Goal: Find specific page/section: Locate a particular part of the current website

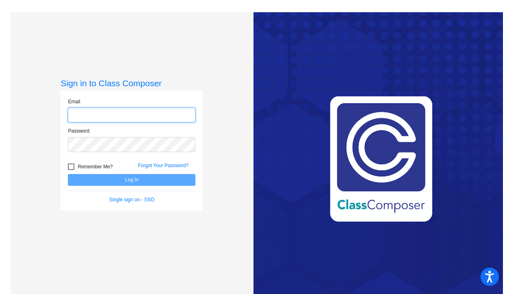
click at [88, 117] on input "email" at bounding box center [132, 115] width 128 height 15
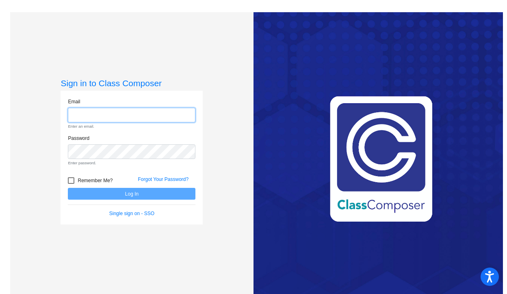
type input "[EMAIL_ADDRESS][DOMAIN_NAME]"
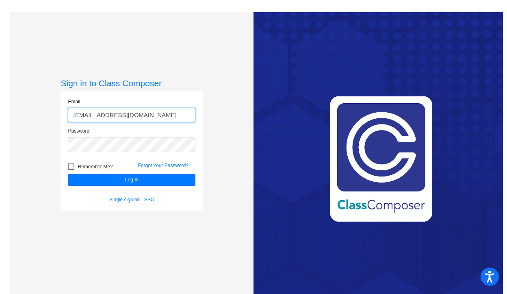
click at [68, 174] on button "Log In" at bounding box center [132, 180] width 128 height 12
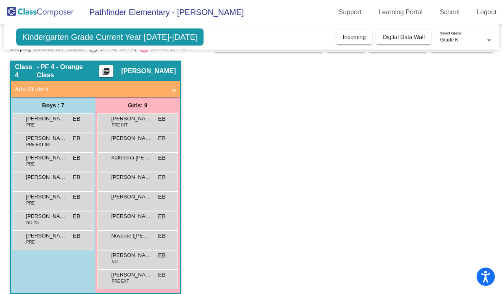
scroll to position [25, 0]
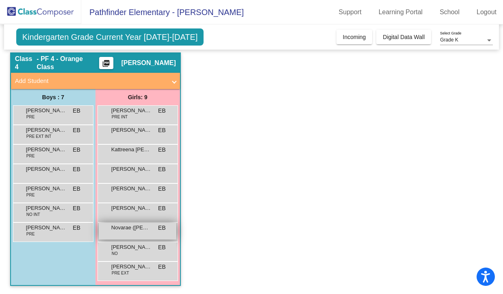
click at [139, 230] on span "Novarae ([PERSON_NAME]) Miles" at bounding box center [131, 227] width 41 height 8
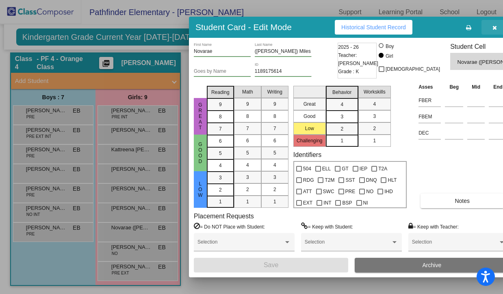
click at [492, 28] on icon "button" at bounding box center [494, 28] width 4 height 6
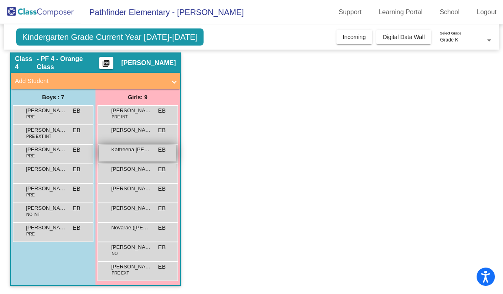
click at [148, 154] on div "[PERSON_NAME] [PERSON_NAME] lock do_not_disturb_alt" at bounding box center [138, 153] width 78 height 17
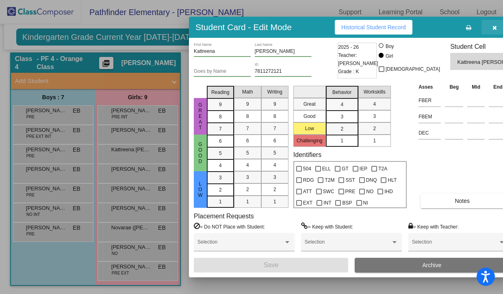
click at [481, 28] on button "button" at bounding box center [494, 27] width 26 height 15
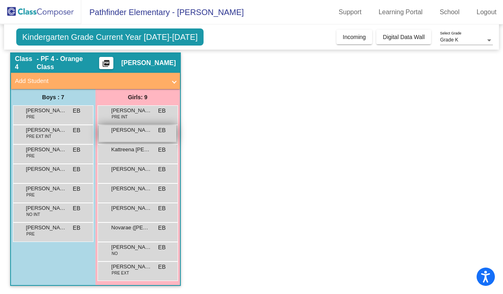
click at [149, 129] on span "[PERSON_NAME]" at bounding box center [131, 130] width 41 height 8
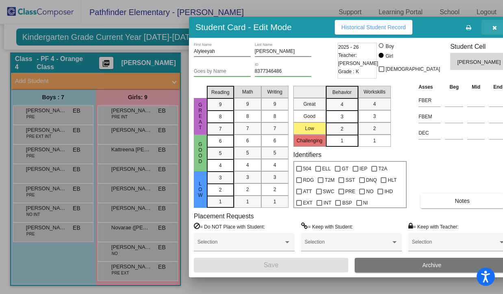
click at [484, 32] on button "button" at bounding box center [494, 27] width 26 height 15
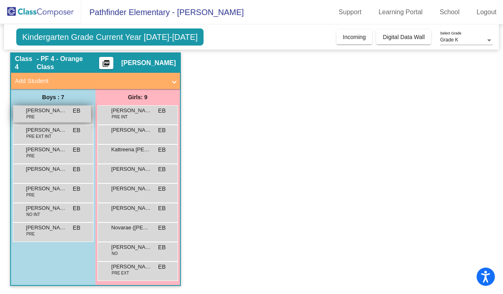
click at [71, 112] on div "[PERSON_NAME] [PERSON_NAME] PRE EB lock do_not_disturb_alt" at bounding box center [52, 114] width 78 height 17
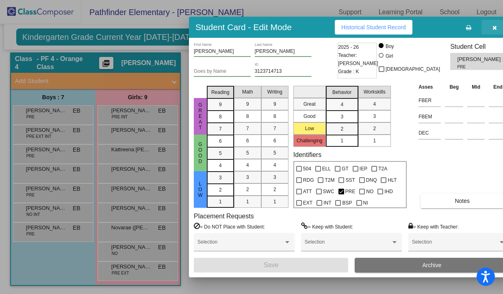
click at [481, 31] on button "button" at bounding box center [494, 27] width 26 height 15
